Goal: Information Seeking & Learning: Learn about a topic

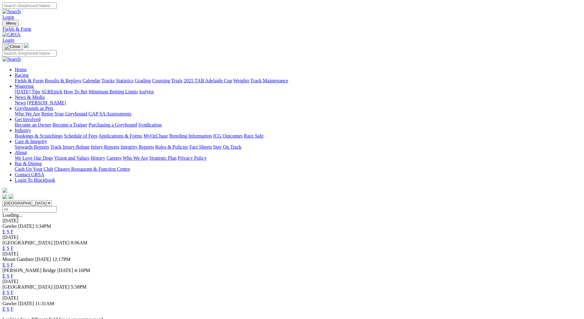
click at [100, 78] on link "Calendar" at bounding box center [91, 80] width 18 height 5
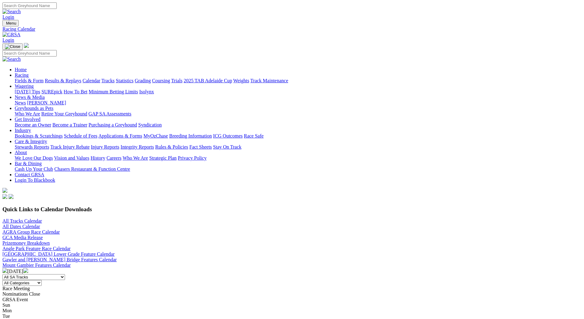
click at [28, 268] on img at bounding box center [25, 270] width 5 height 5
click at [44, 78] on link "Fields & Form" at bounding box center [29, 80] width 29 height 5
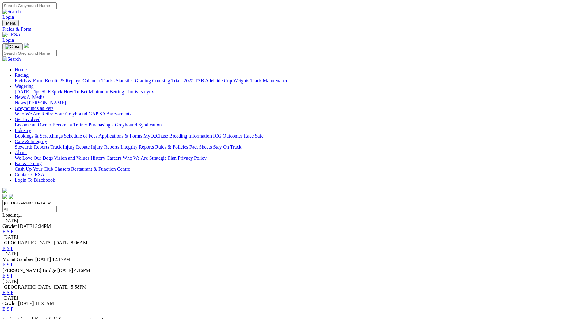
click at [21, 32] on img at bounding box center [11, 35] width 18 height 6
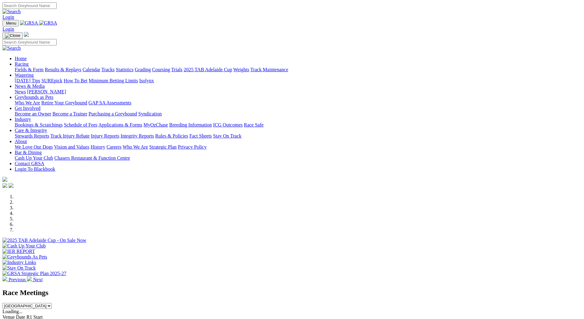
click at [247, 243] on div at bounding box center [291, 243] width 579 height 0
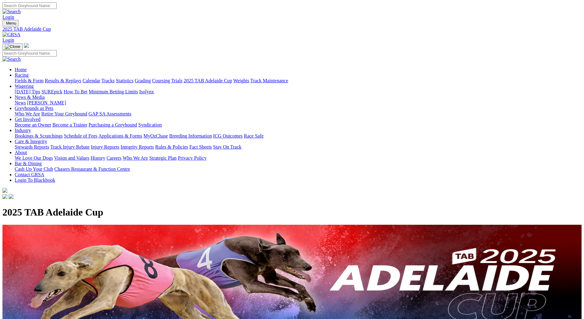
click at [100, 78] on link "Calendar" at bounding box center [91, 80] width 18 height 5
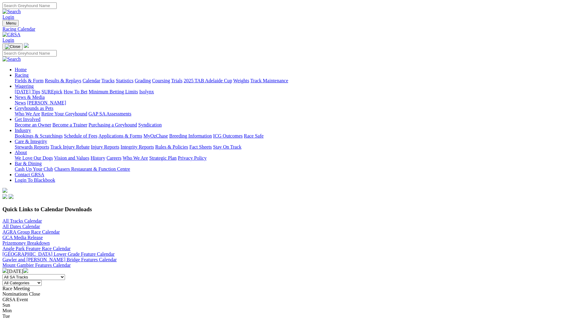
click at [71, 246] on link "Angle Park Feature Race Calendar" at bounding box center [36, 248] width 68 height 5
click at [28, 268] on img at bounding box center [25, 270] width 5 height 5
click at [7, 268] on img at bounding box center [4, 270] width 5 height 5
